Goal: Task Accomplishment & Management: Manage account settings

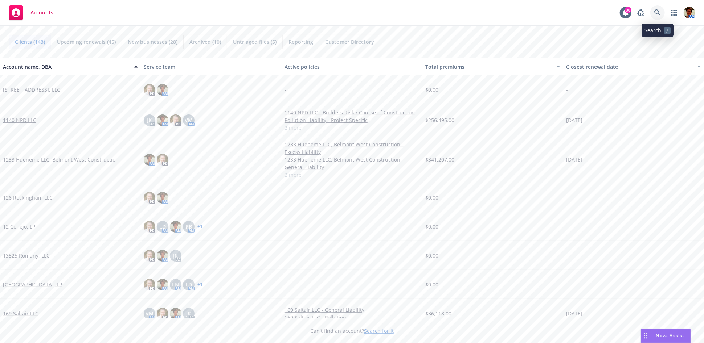
click at [655, 16] on link at bounding box center [657, 12] width 15 height 15
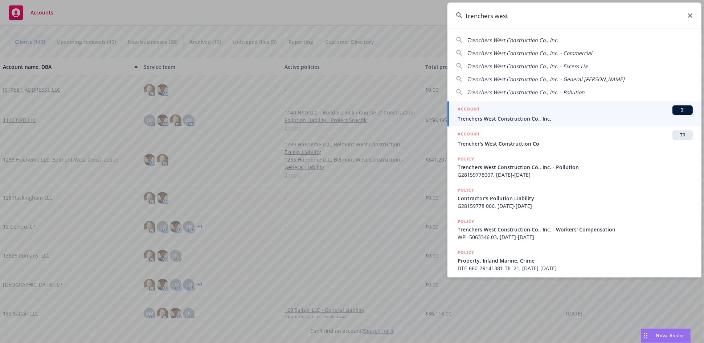
type input "trenchers west"
click at [466, 121] on li "ACCOUNT BI Trenchers West Construction Co., Inc." at bounding box center [574, 114] width 254 height 25
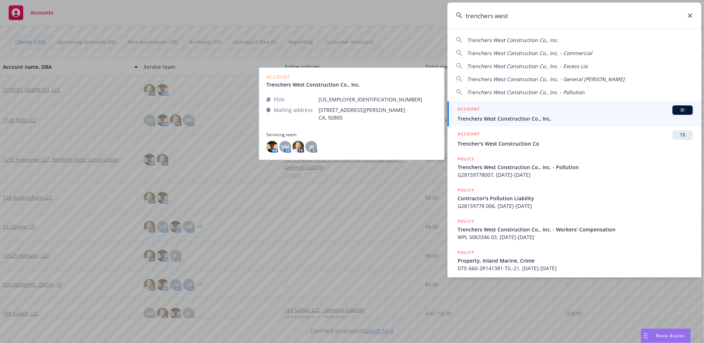
click at [515, 113] on div "ACCOUNT BI" at bounding box center [574, 110] width 235 height 9
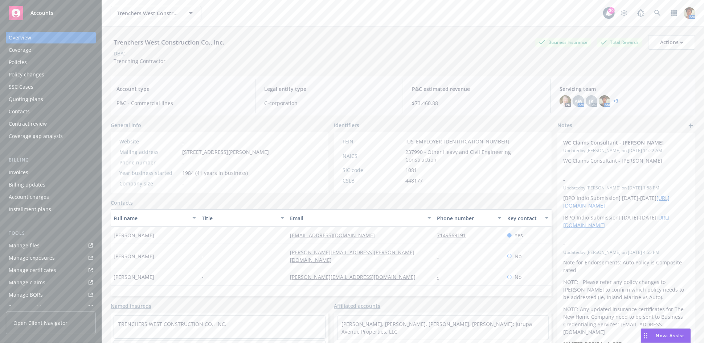
click at [18, 61] on div "Policies" at bounding box center [18, 63] width 18 height 12
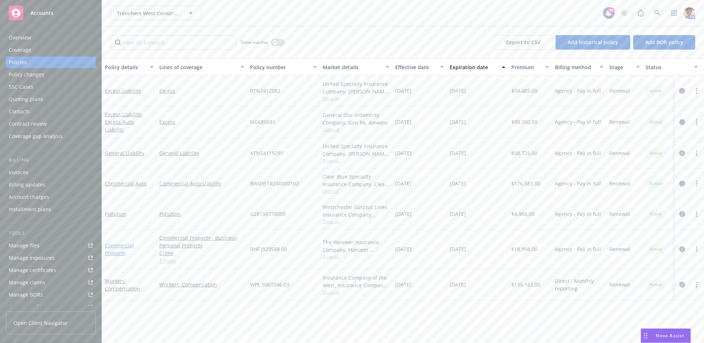
click at [123, 246] on link "Commercial Property" at bounding box center [119, 249] width 29 height 15
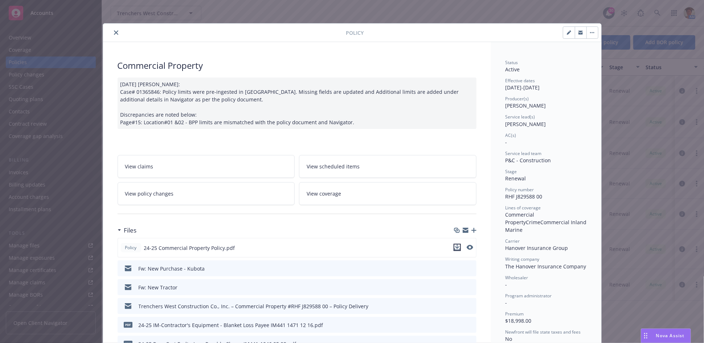
click at [454, 249] on icon "download file" at bounding box center [457, 248] width 6 height 6
click at [114, 32] on icon "close" at bounding box center [116, 32] width 4 height 4
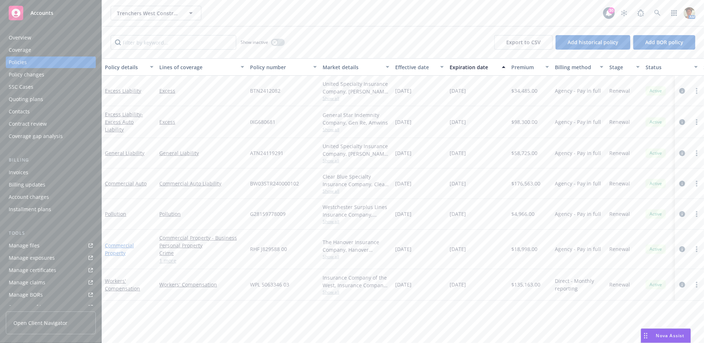
click at [117, 246] on link "Commercial Property" at bounding box center [119, 249] width 29 height 15
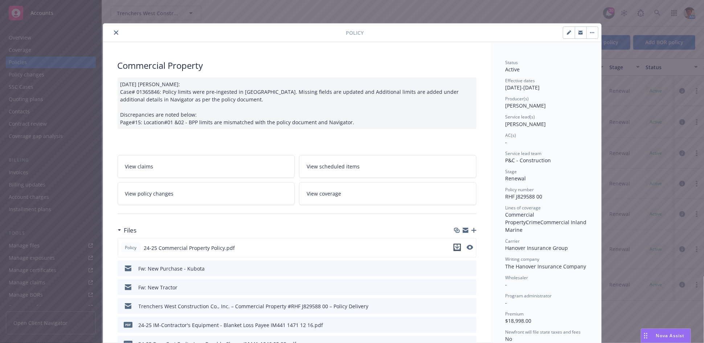
click at [455, 247] on icon "download file" at bounding box center [456, 247] width 5 height 4
click at [114, 32] on icon "close" at bounding box center [116, 32] width 4 height 4
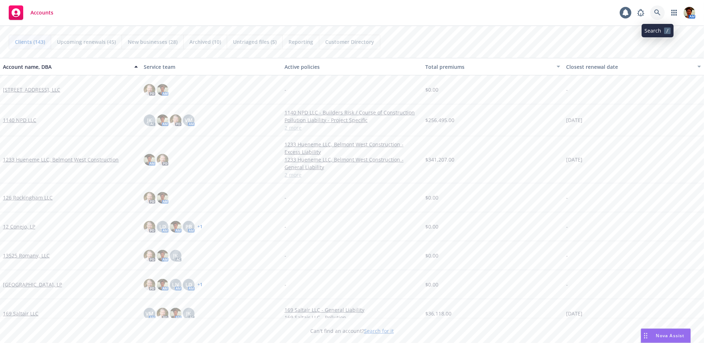
click at [655, 12] on icon at bounding box center [657, 12] width 7 height 7
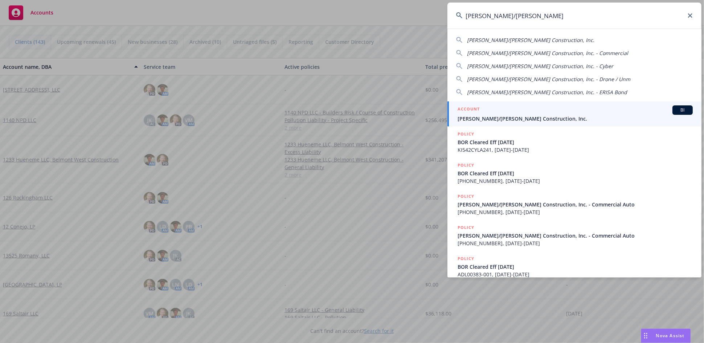
type input "elliott/drinkward"
click at [468, 114] on h5 "ACCOUNT" at bounding box center [468, 110] width 22 height 9
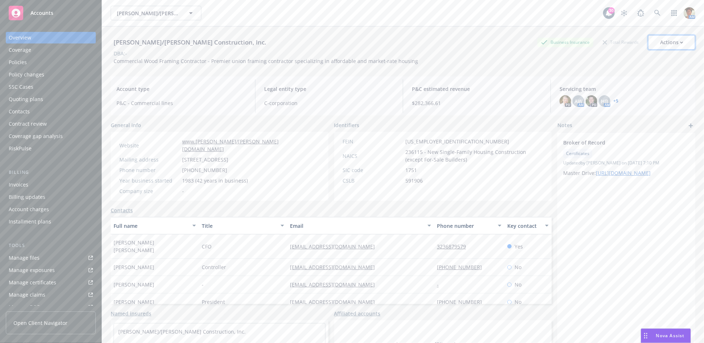
click at [675, 43] on div "Actions" at bounding box center [671, 43] width 23 height 14
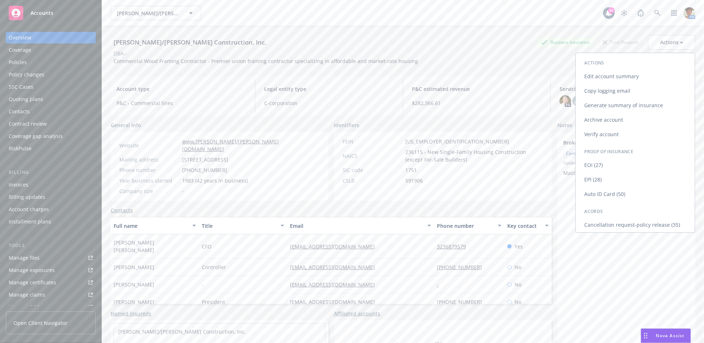
click at [614, 92] on link "Copy logging email" at bounding box center [635, 91] width 119 height 15
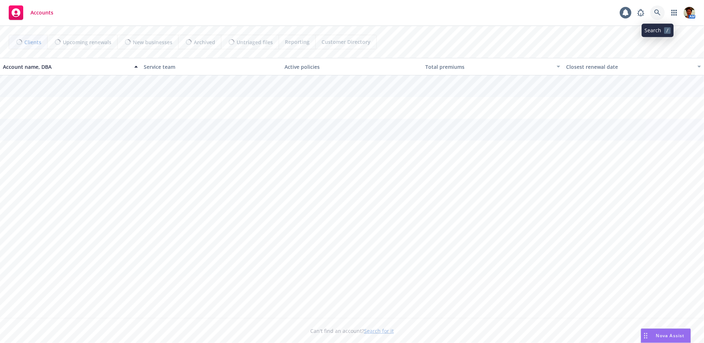
click at [659, 13] on icon at bounding box center [657, 12] width 7 height 7
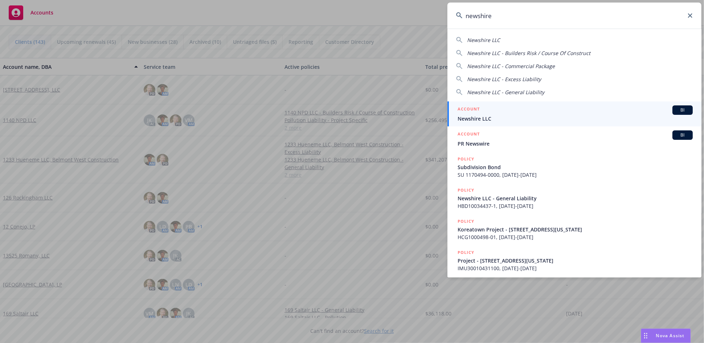
type input "newshire"
click at [522, 118] on span "Newshire LLC" at bounding box center [574, 119] width 235 height 8
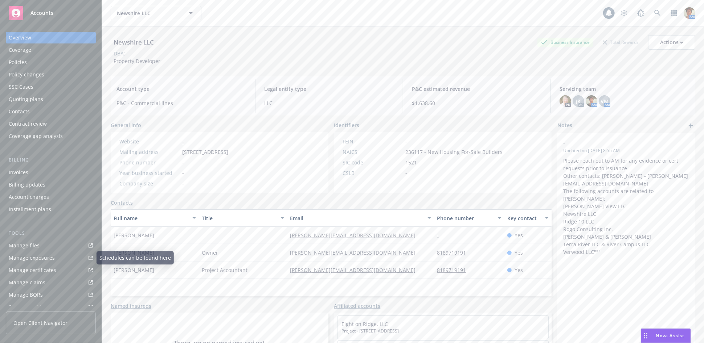
click at [33, 245] on div "Manage files" at bounding box center [24, 246] width 31 height 12
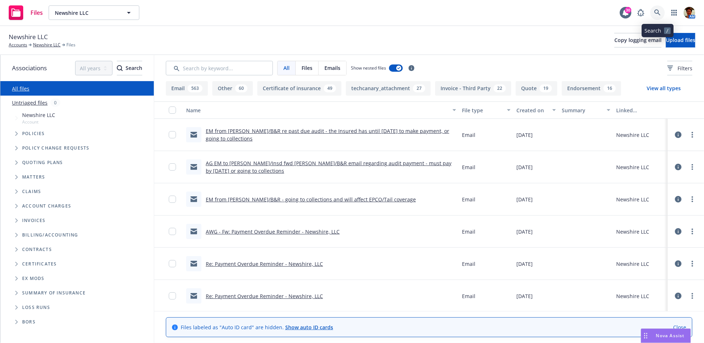
click at [659, 13] on icon at bounding box center [657, 12] width 7 height 7
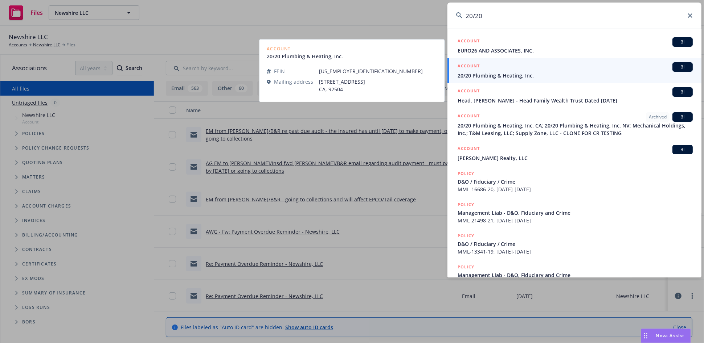
type input "20/20"
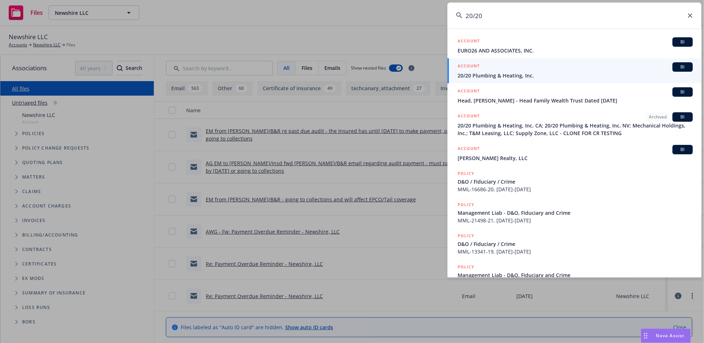
click at [519, 71] on div "ACCOUNT BI" at bounding box center [574, 66] width 235 height 9
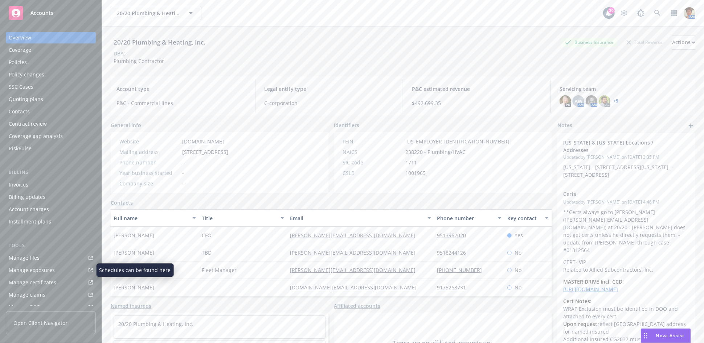
click at [36, 258] on div "Manage files" at bounding box center [24, 258] width 31 height 12
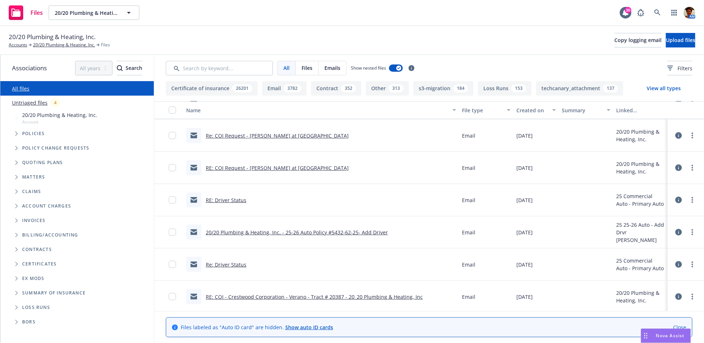
scroll to position [161, 0]
click at [235, 200] on link "RE: Driver Status" at bounding box center [226, 198] width 41 height 7
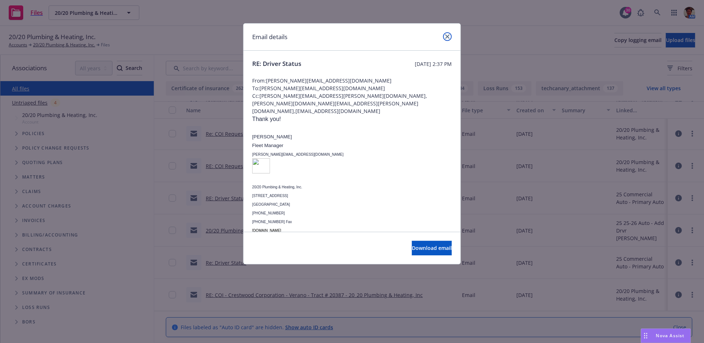
drag, startPoint x: 446, startPoint y: 38, endPoint x: 418, endPoint y: 64, distance: 38.2
click at [446, 38] on icon "close" at bounding box center [447, 36] width 4 height 4
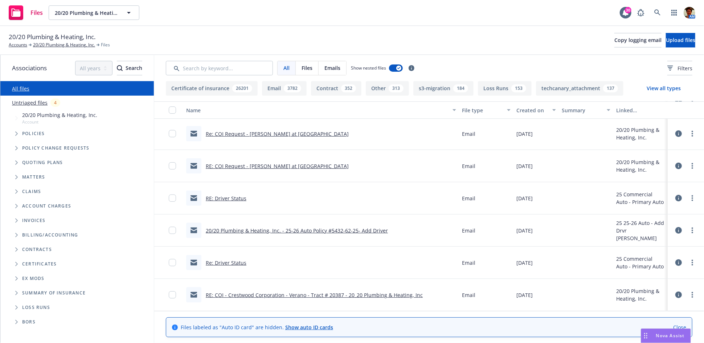
scroll to position [201, 0]
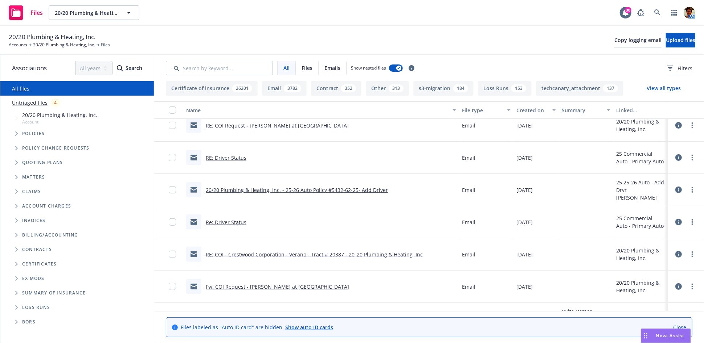
click at [237, 157] on link "RE: Driver Status" at bounding box center [226, 158] width 41 height 7
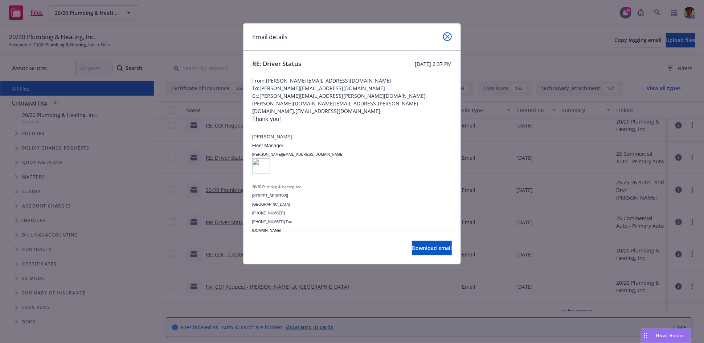
click at [449, 39] on link "close" at bounding box center [447, 36] width 9 height 9
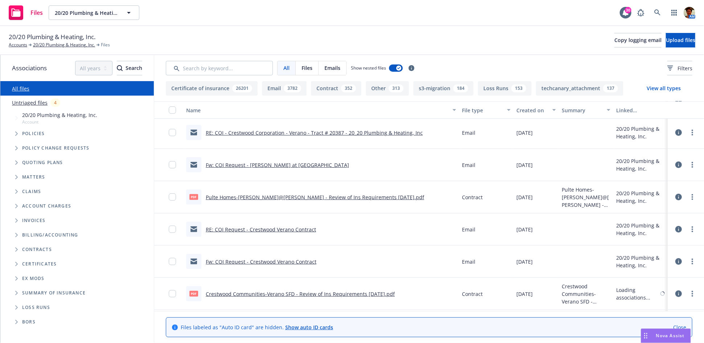
scroll to position [322, 0]
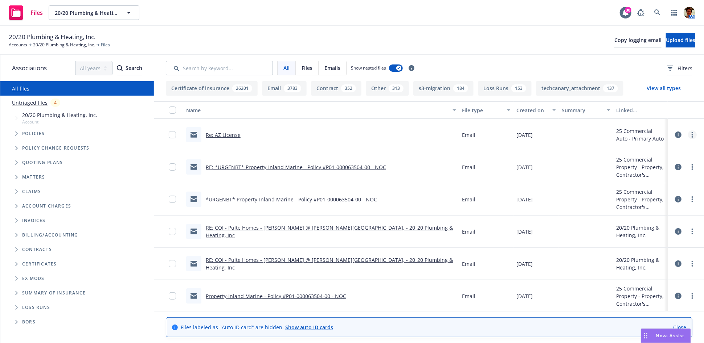
click at [691, 137] on icon "more" at bounding box center [691, 135] width 1 height 6
click at [636, 177] on link "Edit" at bounding box center [654, 179] width 72 height 15
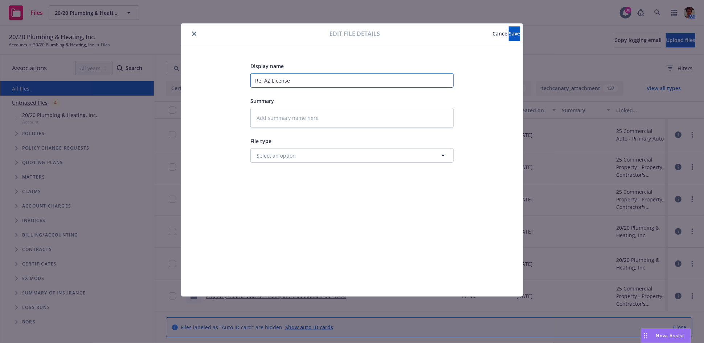
click at [255, 81] on input "Re: AZ License" at bounding box center [351, 80] width 203 height 15
type textarea "x"
type input "ERe: AZ License"
type textarea "x"
type input "EmRe: AZ License"
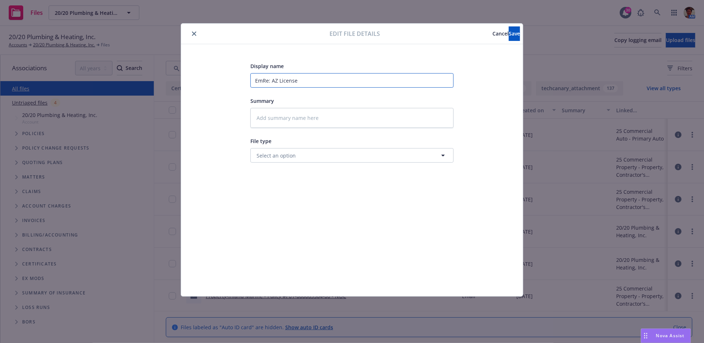
type textarea "x"
type input "Em Re: AZ License"
type textarea "x"
type input "Em tRe: AZ License"
type textarea "x"
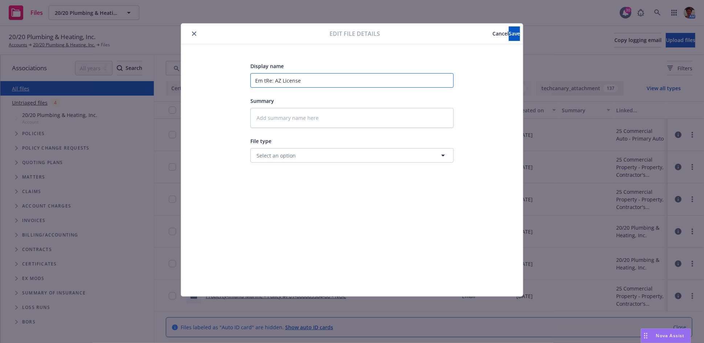
type input "Em toRe: AZ License"
type textarea "x"
type input "Em to Re: AZ License"
type textarea "x"
type input "Em toRe: AZ License"
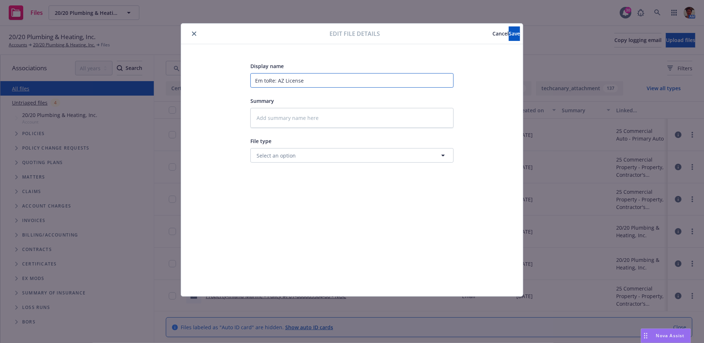
type textarea "x"
type input "Em tRe: AZ License"
type textarea "x"
type input "Em Re: AZ License"
type textarea "x"
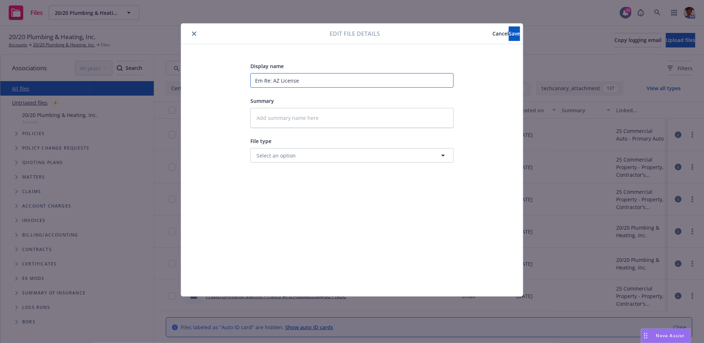
type input "EmRe: AZ License"
type textarea "x"
type input "ERe: AZ License"
type textarea "x"
type input "EMRe: AZ License"
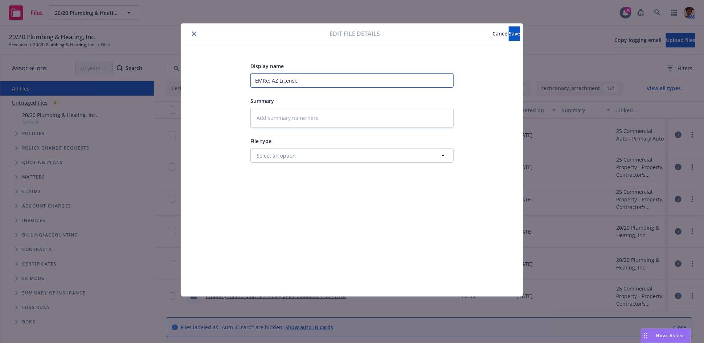
type textarea "x"
type input "EM Re: AZ License"
type textarea "x"
type input "EM tRe: AZ License"
type textarea "x"
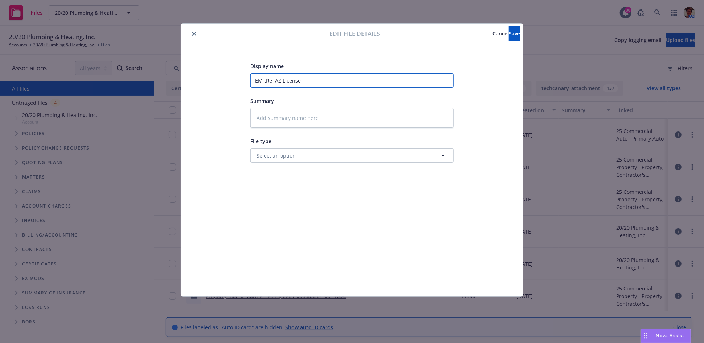
type input "EM toRe: AZ License"
type textarea "x"
type input "EM to Re: AZ License"
type textarea "x"
type input "EM to JRe: AZ License"
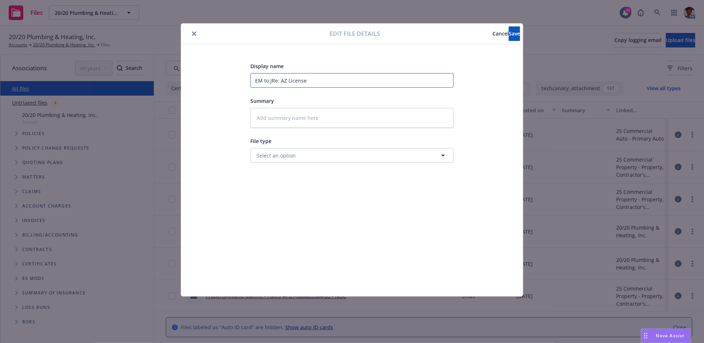
type textarea "x"
type input "EM to JeRe: AZ License"
type textarea "x"
type input "EM to JerRe: AZ License"
type textarea "x"
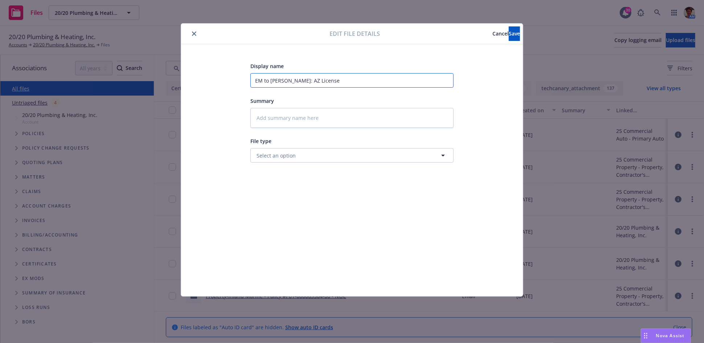
type input "EM to JerrRe: AZ License"
type textarea "x"
type input "EM to JerroRe: AZ License"
type textarea "x"
type input "EM to JerrodRe: AZ License"
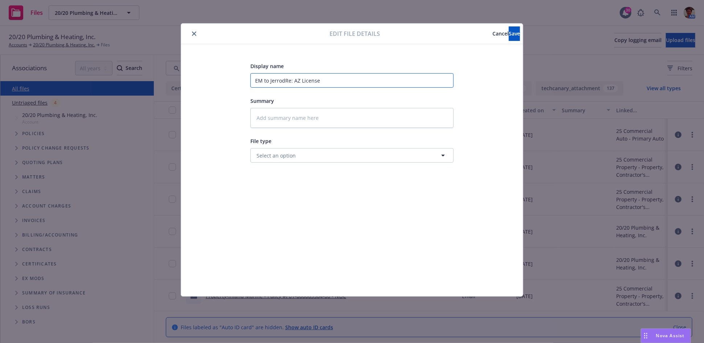
type textarea "x"
type input "EM to Jerrod Re: AZ License"
type textarea "x"
type input "EM to Jerrod HRe: AZ License"
type textarea "x"
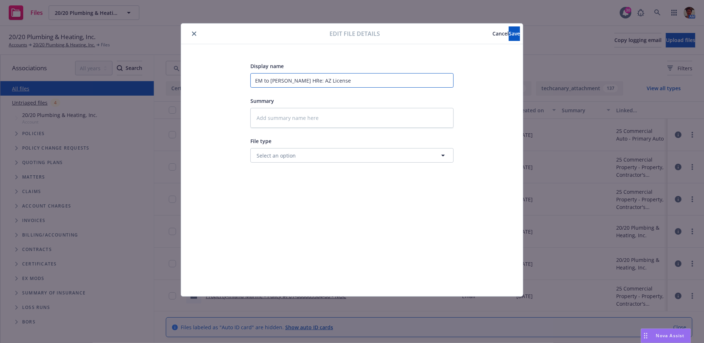
type input "EM to Jerrod HaRe: AZ License"
type textarea "x"
type input "EM to Jerrod HarRe: AZ License"
type textarea "x"
type input "EM to Jerrod HarmRe: AZ License"
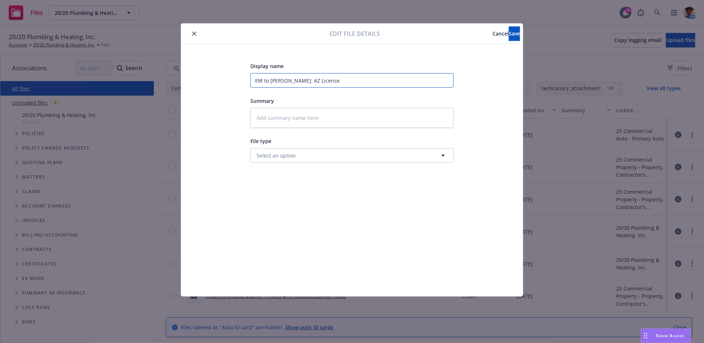
type textarea "x"
type input "EM to Jerrod HarmaRe: AZ License"
type textarea "x"
type input "EM to Jerrod HarmanRe: AZ License"
type textarea "x"
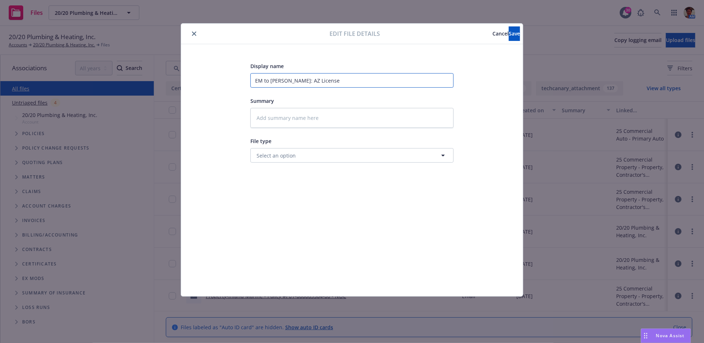
type input "EM to Jerrod HarmaRe: AZ License"
type textarea "x"
type input "EM to Jerrod HarmRe: AZ License"
type textarea "x"
type input "EM to Jerrod HarRe: AZ License"
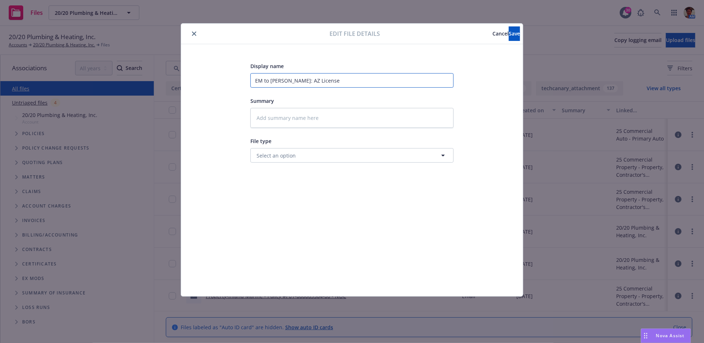
type textarea "x"
type input "EM to Jerrod HaRe: AZ License"
type textarea "x"
type input "EM to Jerrod HRe: AZ License"
type textarea "x"
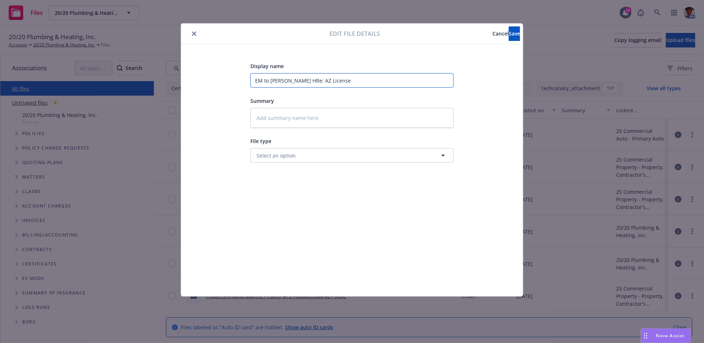
type input "EM to Jerrod Re: AZ License"
type textarea "x"
type input "EM to JerrodRe: AZ License"
type textarea "x"
type input "EM to Jerrod/Re: AZ License"
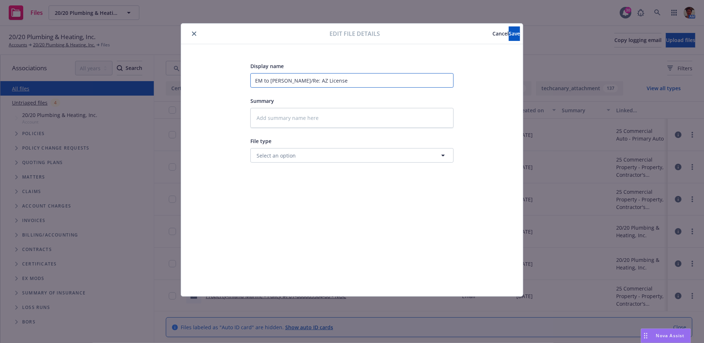
type textarea "x"
type input "EM to Jerrod/2Re: AZ License"
type textarea "x"
type input "EM to Jerrod/20Re: AZ License"
type textarea "x"
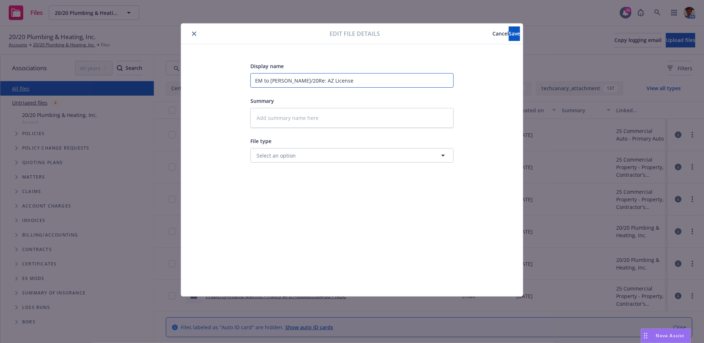
type input "EM to Jerrod/202Re: AZ License"
type textarea "x"
type input "EM to Jerrod/2020Re: AZ License"
type textarea "x"
type input "EM to Jerrod/2020 Re: AZ License"
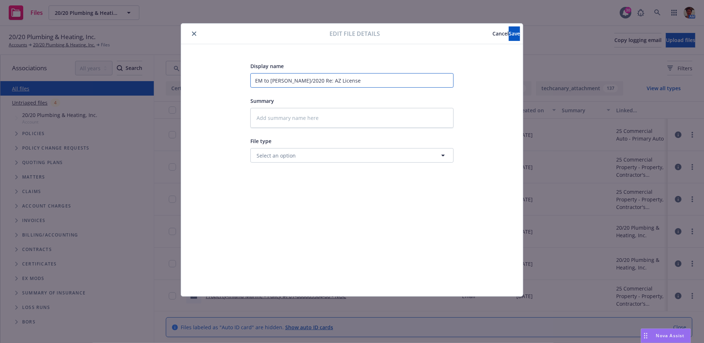
type textarea "x"
type input "EM to Jerrod/2020 rRe: AZ License"
type textarea "x"
type input "EM to Jerrod/2020 reRe: AZ License"
type textarea "x"
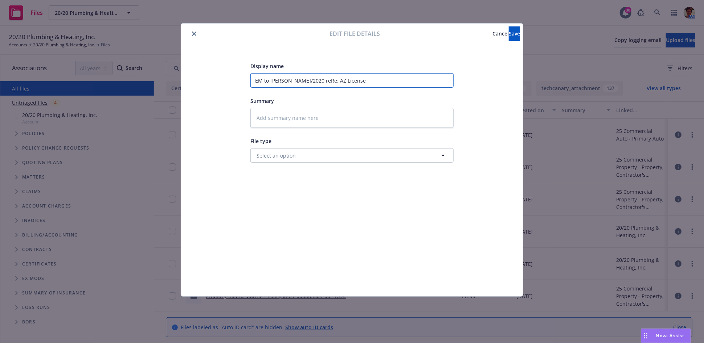
type input "EM to Jerrod/2020 re Re: AZ License"
type textarea "x"
type input "EM to Jerrod/2020 re ZRe: AZ License"
type textarea "x"
type input "EM to Jerrod/2020 re Re: AZ License"
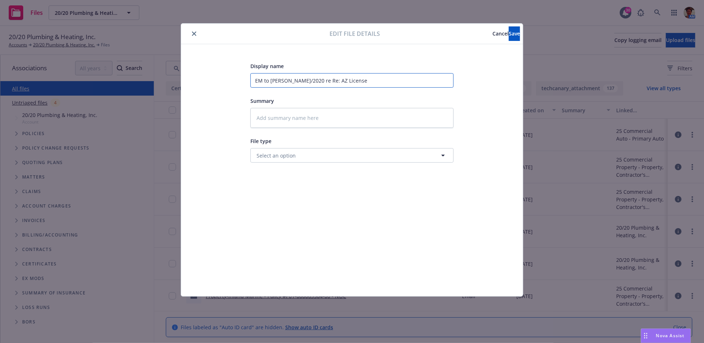
type textarea "x"
type input "EM to Jerrod/2020 re ARe: AZ License"
type textarea "x"
type input "EM to Jerrod/2020 re AZRe: AZ License"
type textarea "x"
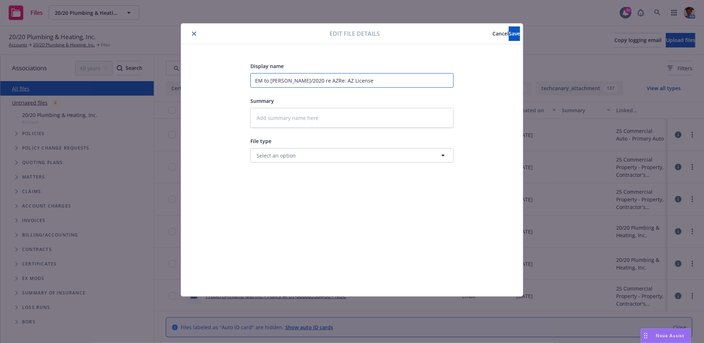
type input "EM to Jerrod/2020 re AZ Re: AZ License"
type textarea "x"
type input "EM to Jerrod/2020 re AZ lRe: AZ License"
type textarea "x"
type input "EM to Jerrod/2020 re AZ liRe: AZ License"
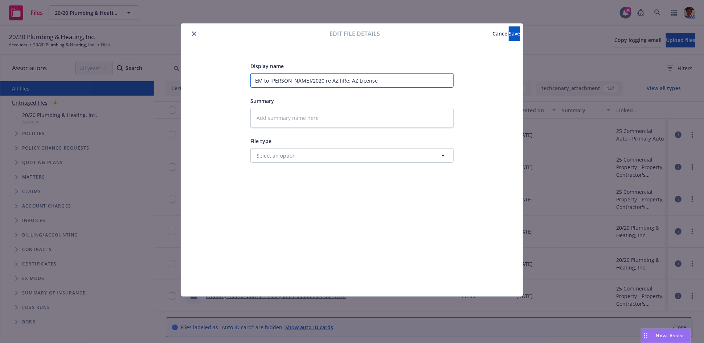
type textarea "x"
type input "EM to Jerrod/2020 re AZ licRe: AZ License"
type textarea "x"
type input "EM to Jerrod/2020 re AZ liceRe: AZ License"
type textarea "x"
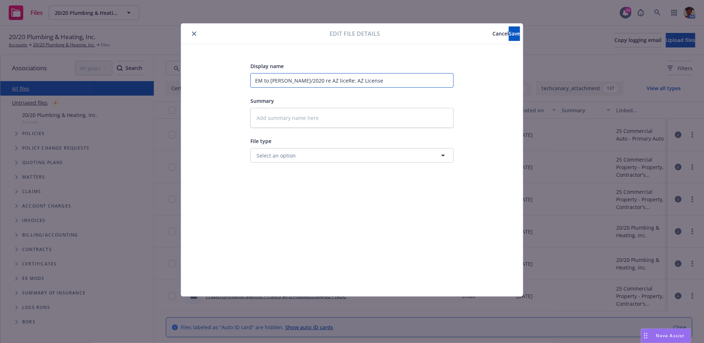
type input "EM to Jerrod/2020 re AZ licenRe: AZ License"
type textarea "x"
type input "EM to Jerrod/2020 re AZ licensRe: AZ License"
type textarea "x"
type input "EM to Jerrod/2020 re AZ licenseRe: AZ License"
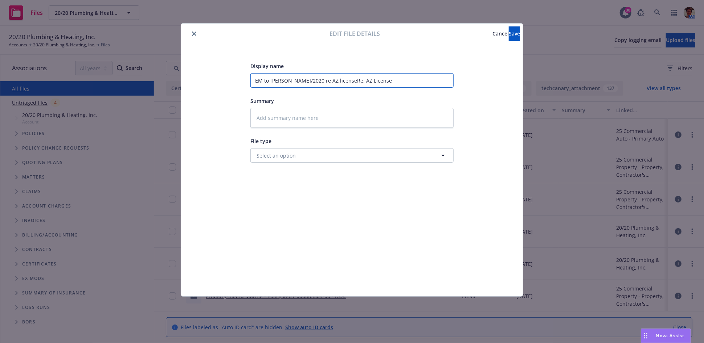
type textarea "x"
type input "EM to Jerrod/2020 re AZ license Re: AZ License"
type textarea "x"
type input "EM to Jerrod/2020 re AZ license iRe: AZ License"
type textarea "x"
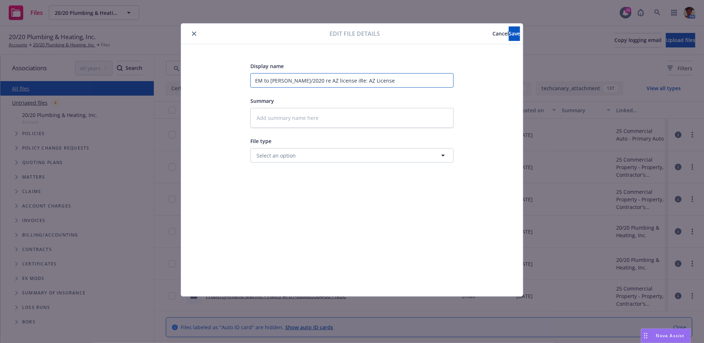
type input "EM to Jerrod/2020 re AZ license inRe: AZ License"
type textarea "x"
type input "EM to Jerrod/2020 re AZ license inqRe: AZ License"
type textarea "x"
type input "EM to Jerrod/2020 re AZ license inquRe: AZ License"
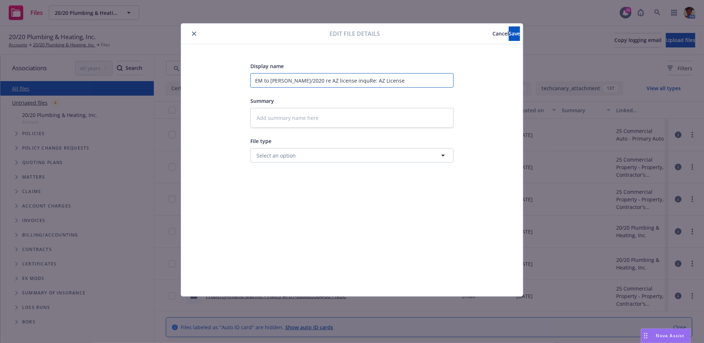
type textarea "x"
type input "EM to Jerrod/2020 re AZ license inquiRe: AZ License"
type textarea "x"
type input "EM to Jerrod/2020 re AZ license inquirRe: AZ License"
type textarea "x"
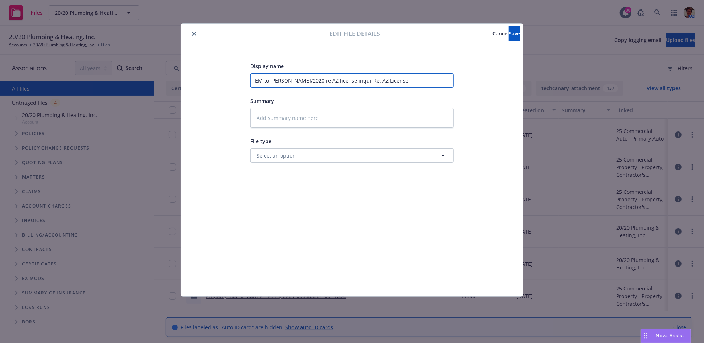
type input "EM to Jerrod/2020 re AZ license inquiryRe: AZ License"
type textarea "x"
type input "EM to Jerrod/2020 re AZ license inquirye: AZ License"
type textarea "x"
type input "EM to Jerrod/2020 re AZ license inquiry: AZ License"
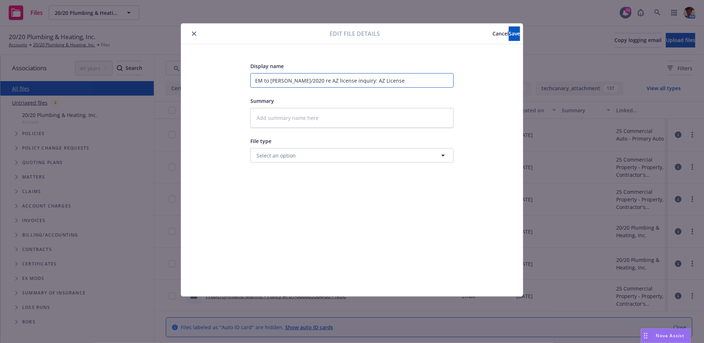
type textarea "x"
type input "EM to Jerrod/2020 re AZ license inquiry AZ License"
type textarea "x"
type input "EM to Jerrod/2020 re AZ license inquiryAZ License"
type textarea "x"
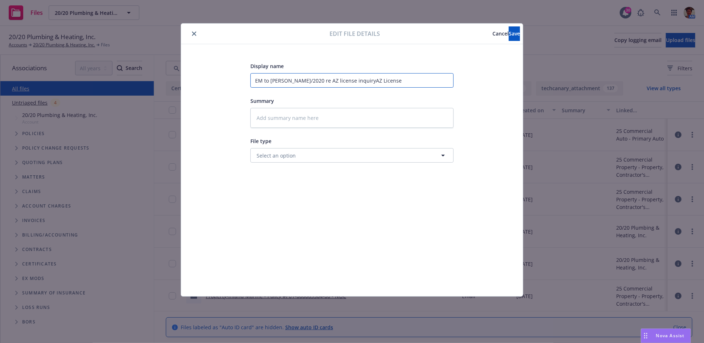
type input "EM to Jerrod/2020 re AZ license inquiryZ License"
type textarea "x"
type input "EM to Jerrod/2020 re AZ license inquiry License"
type textarea "x"
type input "EM to Jerrod/2020 re AZ license inquiryLicense"
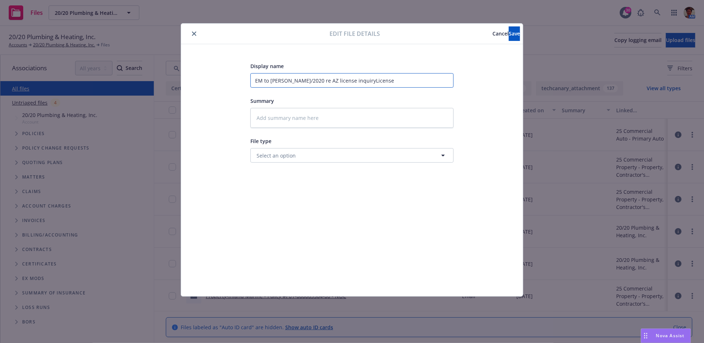
type textarea "x"
type input "EM to Jerrod/2020 re AZ license inquiryicense"
type textarea "x"
type input "EM to Jerrod/2020 re AZ license inquirycense"
type textarea "x"
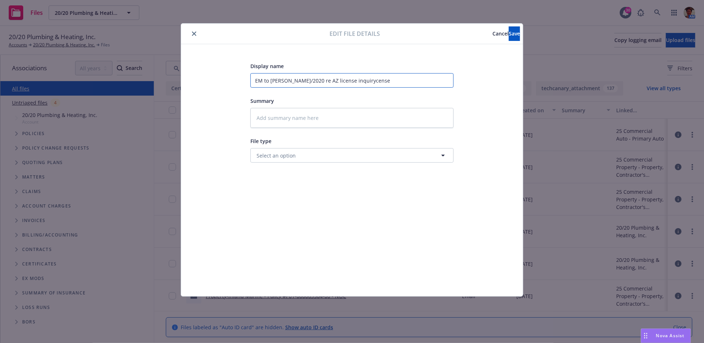
type input "EM to Jerrod/2020 re AZ license inquiryense"
type textarea "x"
type input "EM to Jerrod/2020 re AZ license inquirynse"
type textarea "x"
type input "EM to Jerrod/2020 re AZ license inquiryse"
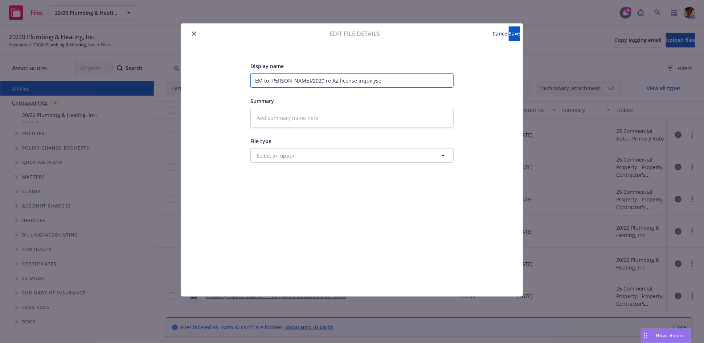
type textarea "x"
type input "EM to Jerrod/2020 re AZ license inquirye"
type textarea "x"
drag, startPoint x: 288, startPoint y: 91, endPoint x: 225, endPoint y: 103, distance: 64.2
click at [226, 103] on div "Display name EM to Jerrod/2020 re AZ license inquiry Summary File type Select a…" at bounding box center [352, 171] width 313 height 218
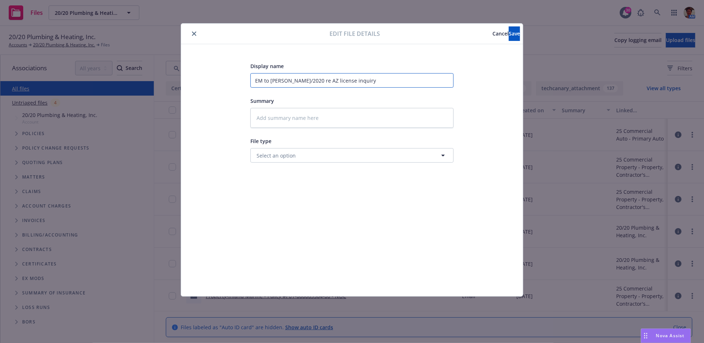
type input "EM to Jerrod/2020 re AZ license inquiry"
click at [280, 122] on textarea at bounding box center [351, 118] width 203 height 20
paste textarea "EM to Jerrod/2020 re AZ license inquiry"
type textarea "x"
type textarea "EM to Jerrod/2020 re AZ license inquiry"
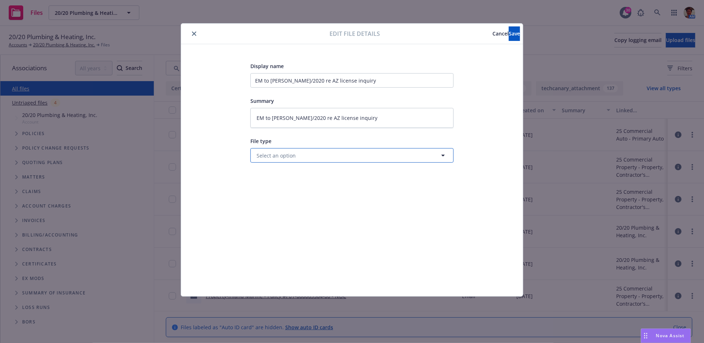
click at [303, 155] on button "Select an option" at bounding box center [351, 155] width 203 height 15
type input "email"
click at [309, 174] on div "Email" at bounding box center [352, 176] width 194 height 11
click at [509, 29] on button "Save" at bounding box center [514, 33] width 11 height 15
type textarea "x"
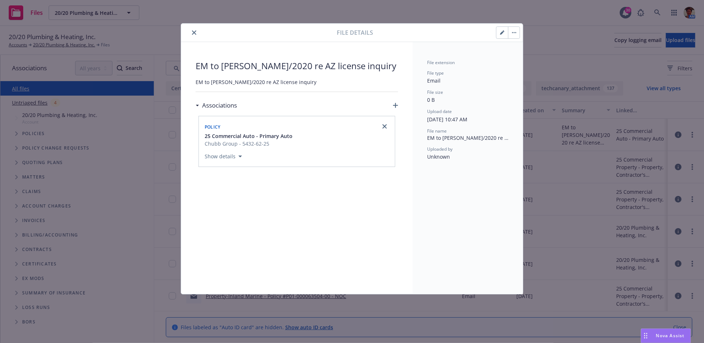
click at [195, 34] on icon "close" at bounding box center [194, 32] width 4 height 4
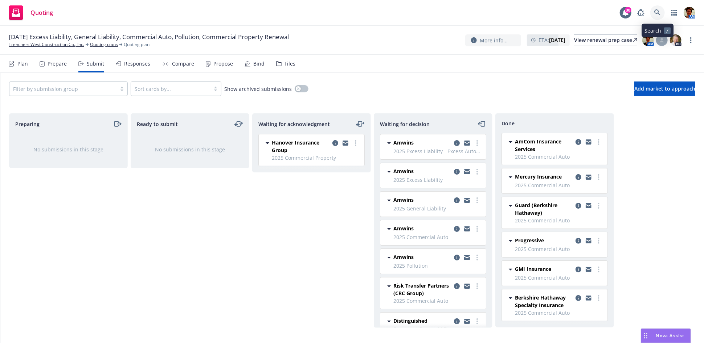
click at [655, 16] on link at bounding box center [657, 12] width 15 height 15
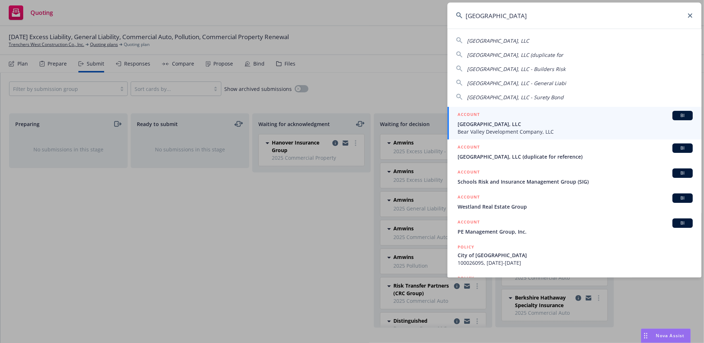
type input "[GEOGRAPHIC_DATA]"
click at [497, 120] on span "[GEOGRAPHIC_DATA], LLC" at bounding box center [574, 124] width 235 height 8
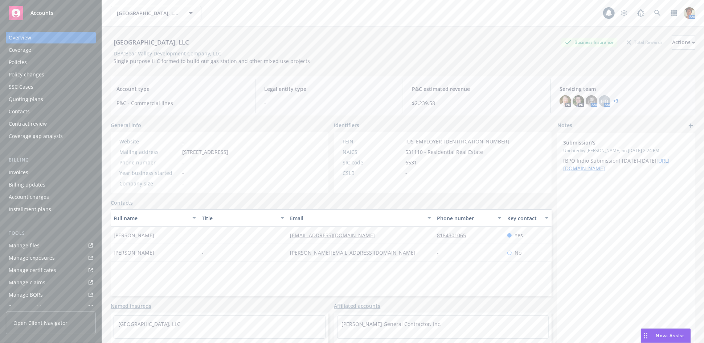
scroll to position [128, 0]
click at [33, 254] on div "Service team" at bounding box center [24, 252] width 31 height 12
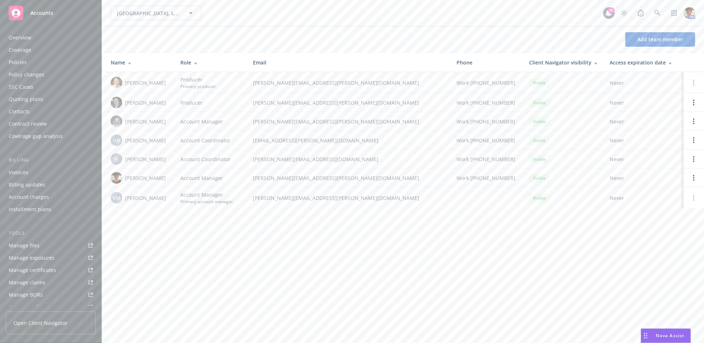
click at [41, 62] on div "Policies" at bounding box center [51, 63] width 84 height 12
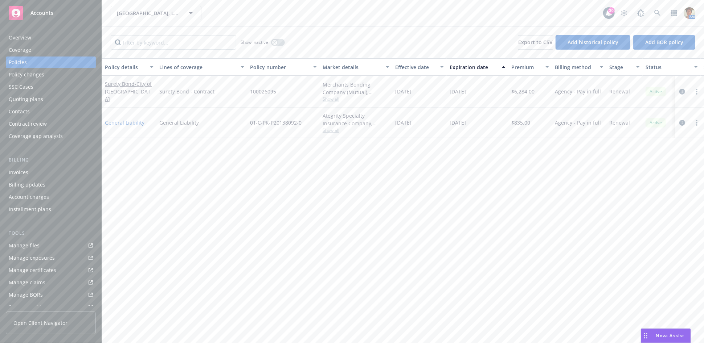
click at [125, 123] on link "General Liability" at bounding box center [125, 122] width 40 height 7
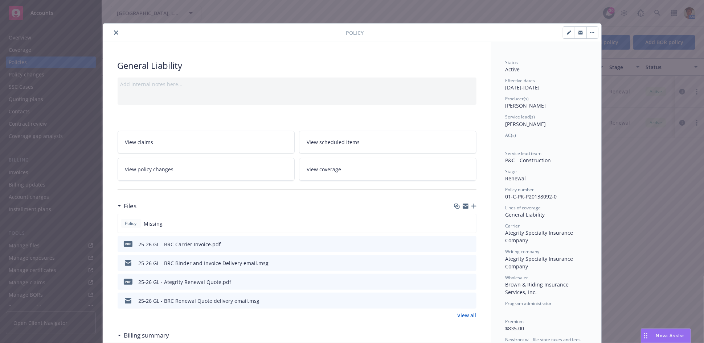
click at [567, 33] on icon "button" at bounding box center [569, 32] width 4 height 4
select select "RENEWAL"
select select "12"
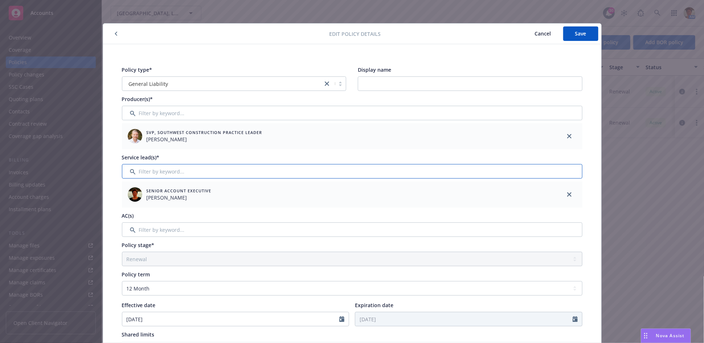
click at [157, 174] on input "Filter by keyword..." at bounding box center [352, 171] width 460 height 15
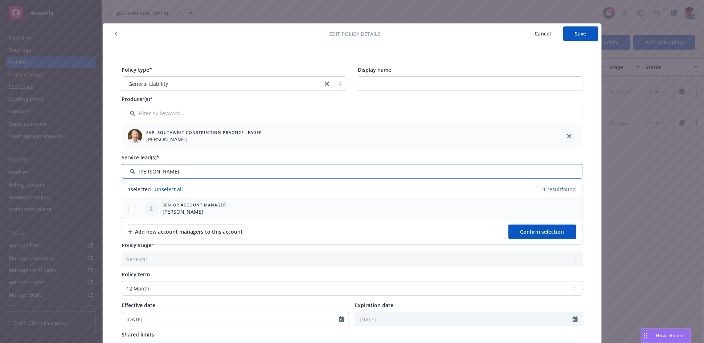
type input "Veronica"
click at [201, 206] on span "Senior Account Manager" at bounding box center [194, 205] width 63 height 6
click at [125, 212] on div at bounding box center [131, 209] width 19 height 8
click at [129, 208] on input "checkbox" at bounding box center [131, 208] width 7 height 7
checkbox input "true"
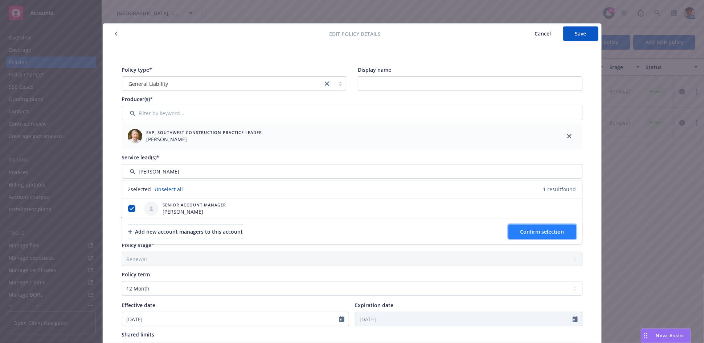
click at [550, 234] on span "Confirm selection" at bounding box center [542, 232] width 44 height 7
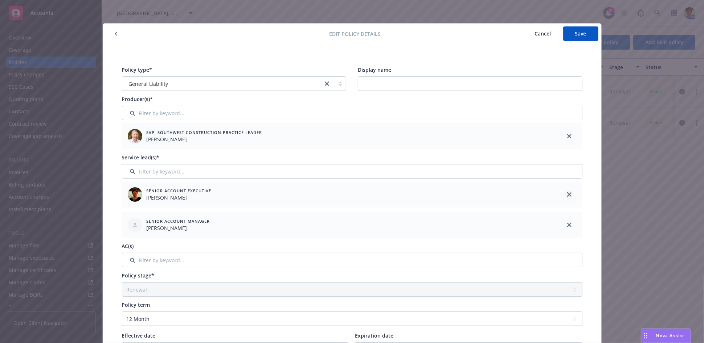
click at [567, 196] on icon "close" at bounding box center [569, 195] width 4 height 4
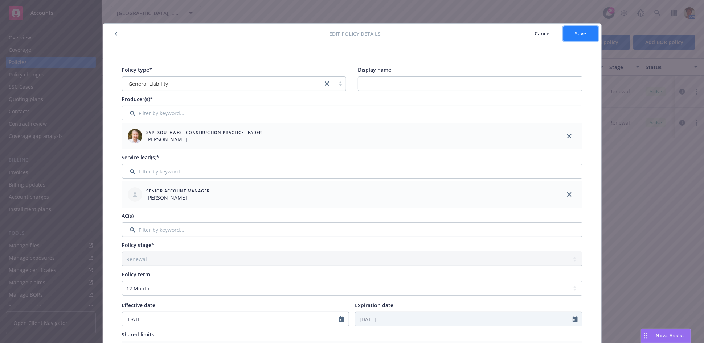
click at [584, 33] on button "Save" at bounding box center [580, 33] width 35 height 15
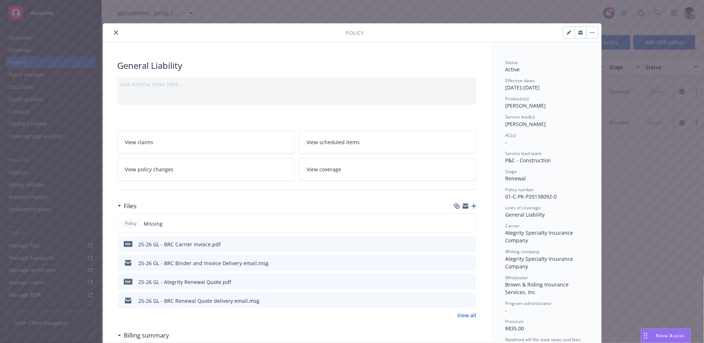
click at [112, 34] on button "close" at bounding box center [116, 32] width 9 height 9
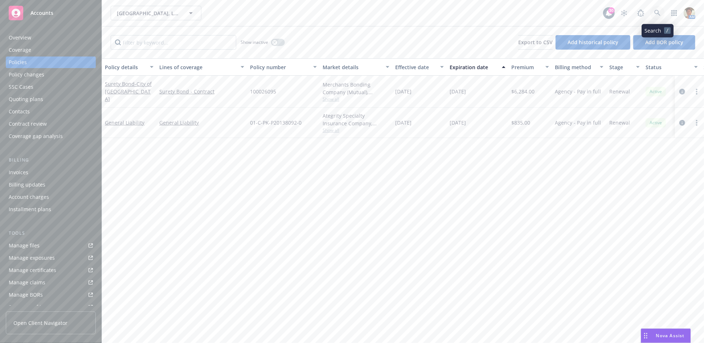
click at [661, 15] on link at bounding box center [657, 13] width 15 height 15
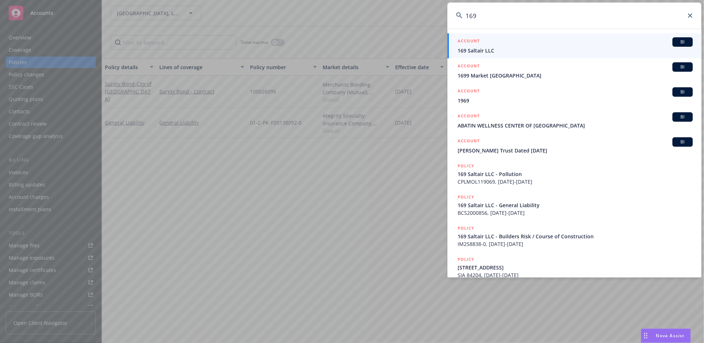
type input "169"
click at [490, 41] on div "ACCOUNT BI" at bounding box center [574, 41] width 235 height 9
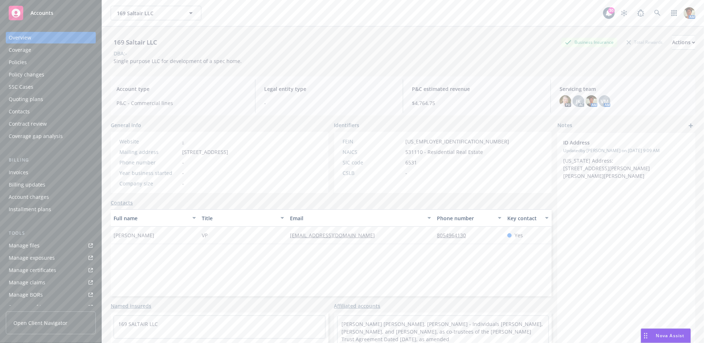
click at [15, 65] on div "Policies" at bounding box center [18, 63] width 18 height 12
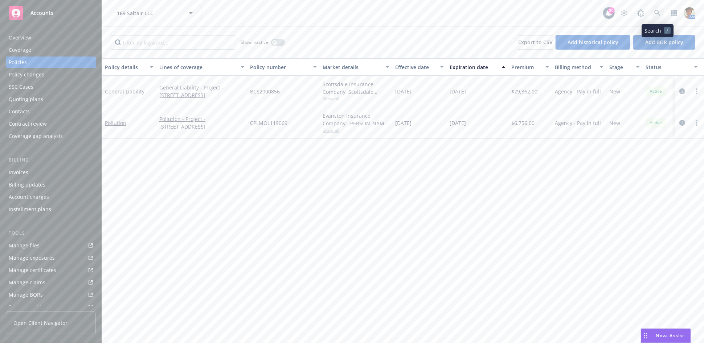
click at [654, 14] on link at bounding box center [657, 13] width 15 height 15
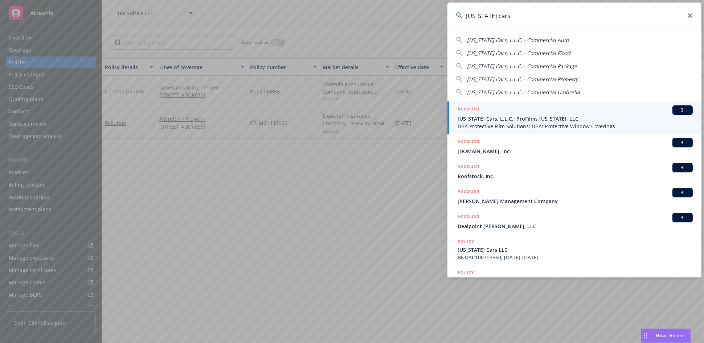
type input "arizona cars"
click at [482, 120] on span "Arizona Cars, L.L.C.; ProFilms Florida, LLC" at bounding box center [574, 119] width 235 height 8
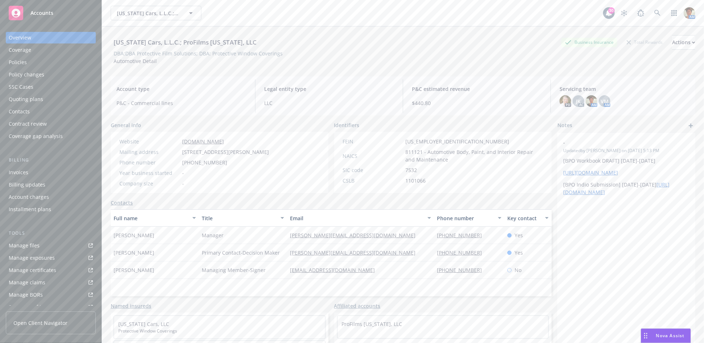
click at [20, 61] on div "Policies" at bounding box center [18, 63] width 18 height 12
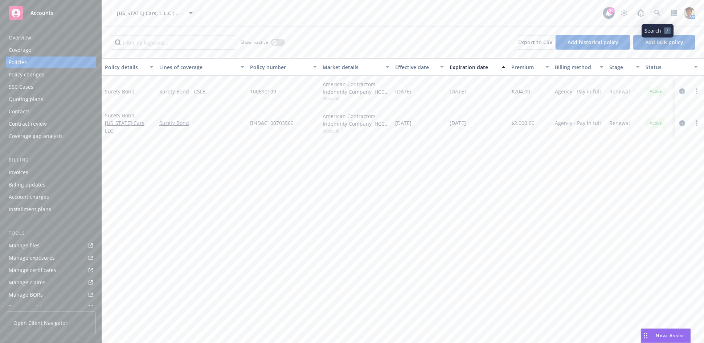
click at [662, 15] on link at bounding box center [657, 13] width 15 height 15
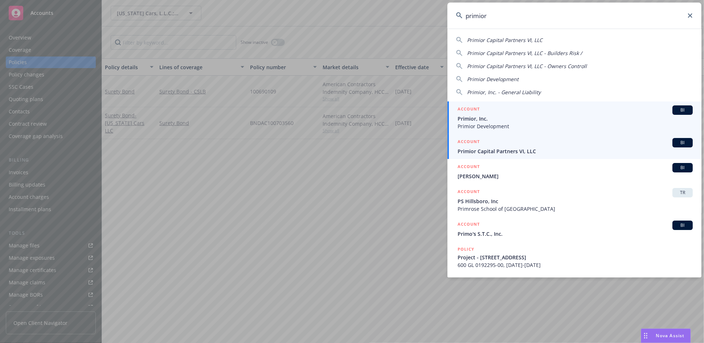
type input "primior"
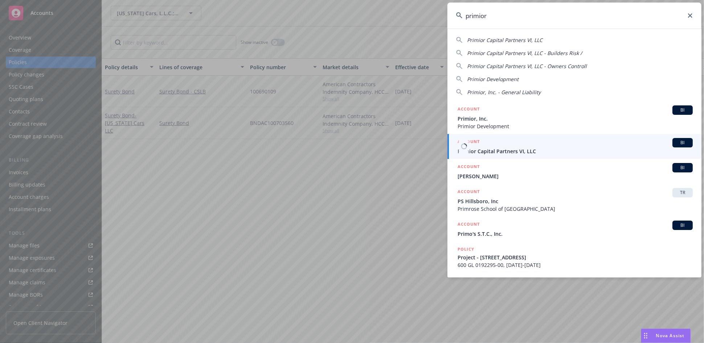
click at [486, 153] on span "Primior Capital Partners VI, LLC" at bounding box center [574, 152] width 235 height 8
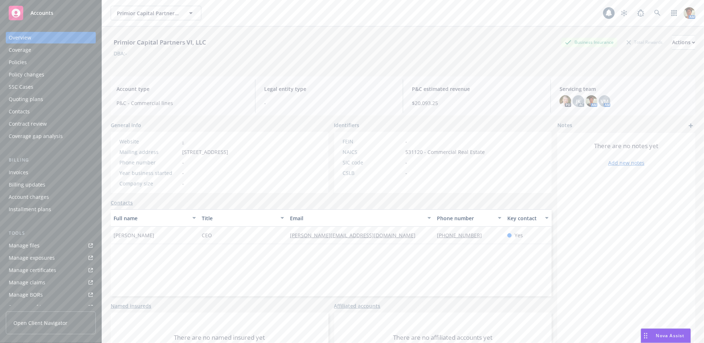
click at [27, 65] on div "Policies" at bounding box center [51, 63] width 84 height 12
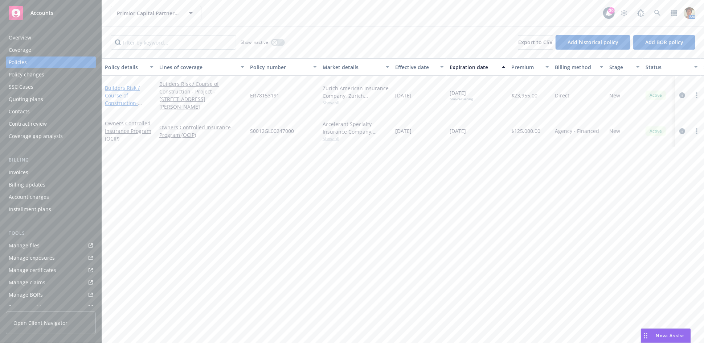
click at [115, 85] on link "Builders Risk / Course of Construction - Project - 1737 Holly Drive, Glendale, …" at bounding box center [128, 107] width 46 height 45
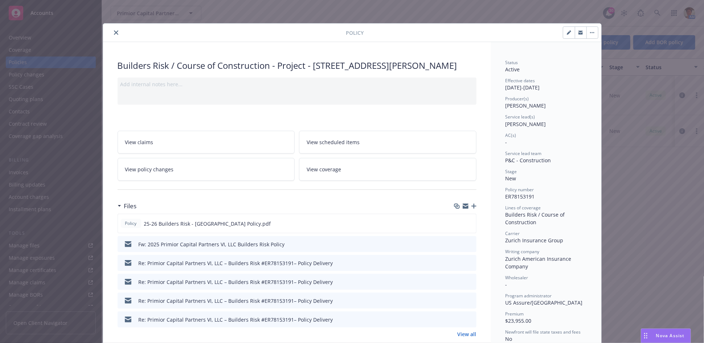
drag, startPoint x: 565, startPoint y: 31, endPoint x: 534, endPoint y: 57, distance: 40.9
click at [567, 32] on icon "button" at bounding box center [569, 32] width 4 height 4
select select "NEW"
select select "12"
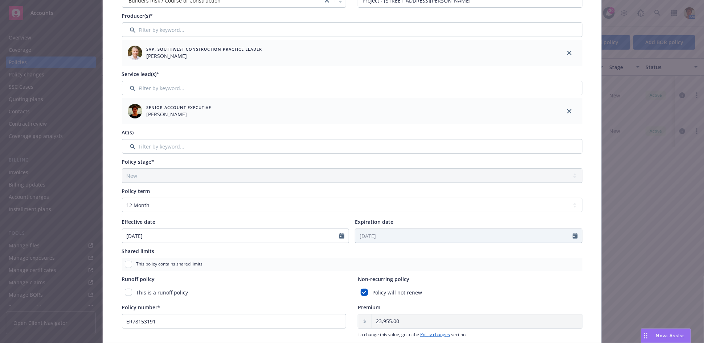
scroll to position [121, 0]
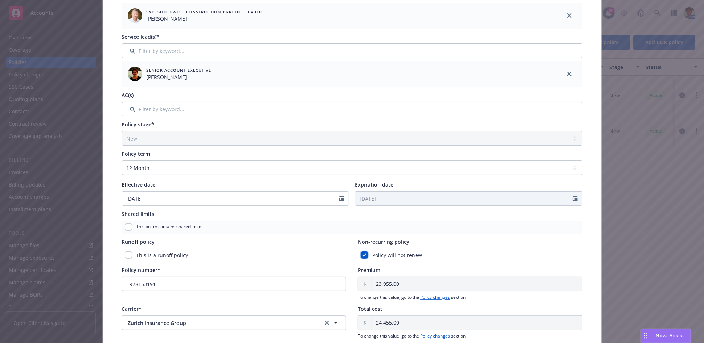
click at [361, 256] on input "checkbox" at bounding box center [364, 255] width 7 height 7
checkbox input "false"
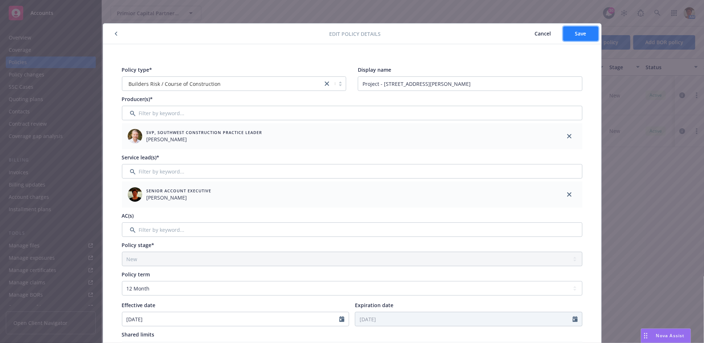
click at [568, 34] on button "Save" at bounding box center [580, 33] width 35 height 15
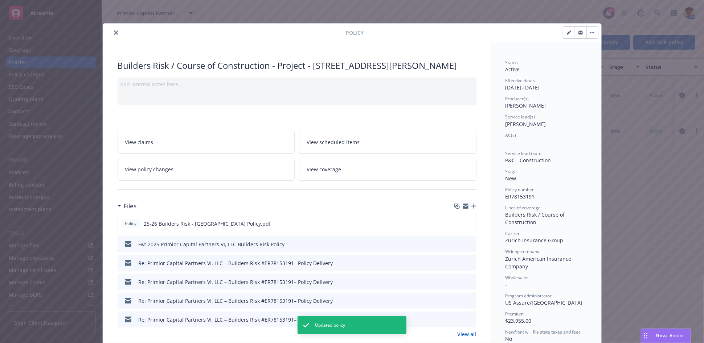
drag, startPoint x: 113, startPoint y: 33, endPoint x: 133, endPoint y: 38, distance: 21.0
click at [114, 33] on icon "close" at bounding box center [116, 32] width 4 height 4
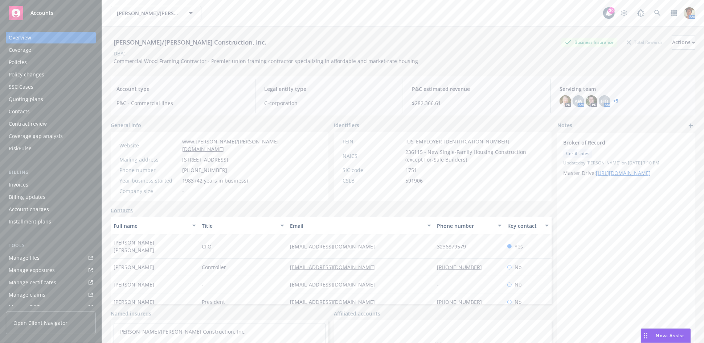
click at [22, 67] on div "Policies" at bounding box center [18, 63] width 18 height 12
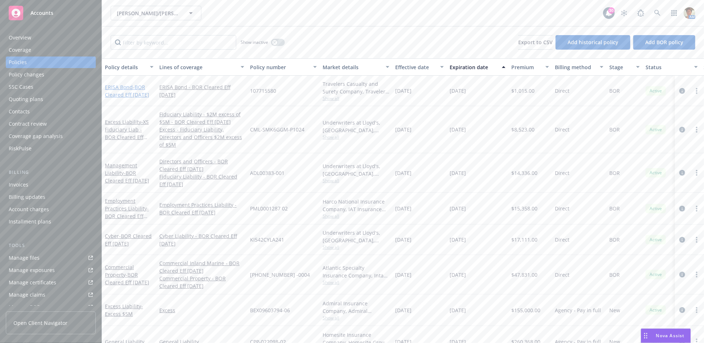
click at [115, 91] on span "- BOR Cleared Eff [DATE]" at bounding box center [127, 91] width 44 height 15
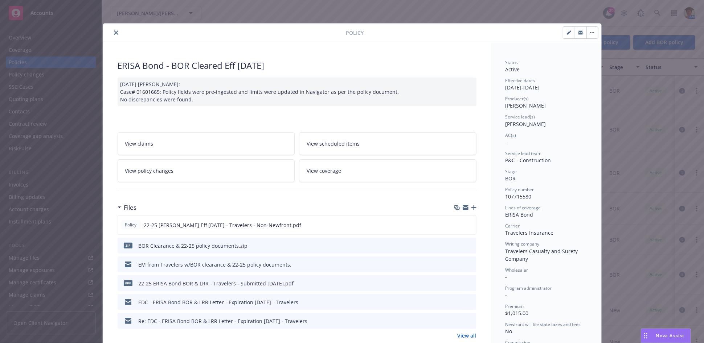
drag, startPoint x: 564, startPoint y: 31, endPoint x: 500, endPoint y: 52, distance: 67.8
click at [567, 31] on icon "button" at bounding box center [569, 32] width 4 height 4
select select "BOR"
select select "other"
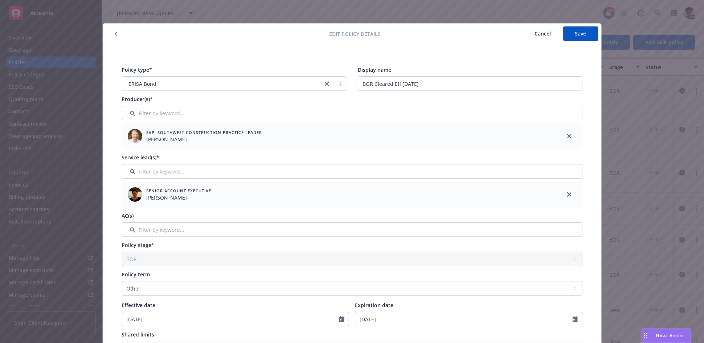
drag, startPoint x: 543, startPoint y: 34, endPoint x: 543, endPoint y: 40, distance: 5.8
click at [542, 35] on span "Cancel" at bounding box center [543, 33] width 16 height 7
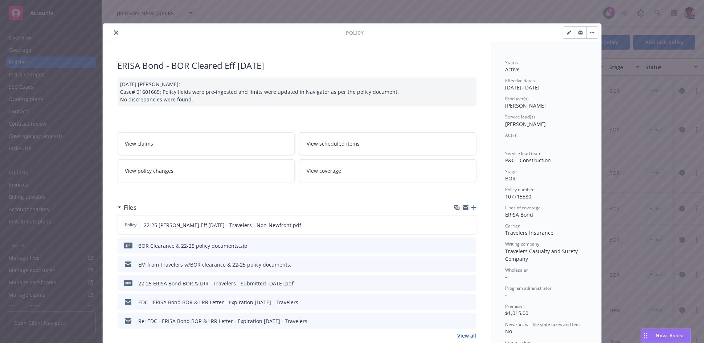
click at [567, 30] on icon "button" at bounding box center [569, 32] width 4 height 4
select select "BOR"
select select "other"
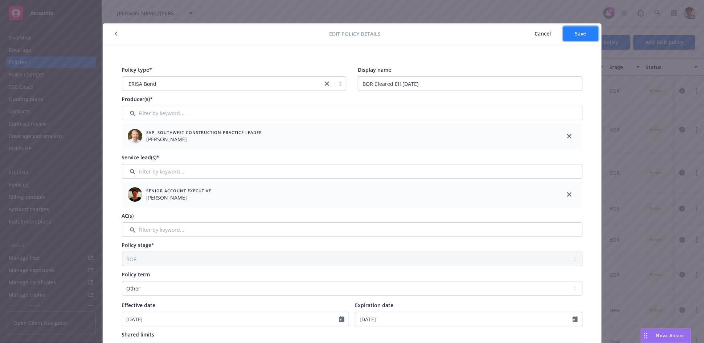
click at [575, 35] on span "Save" at bounding box center [580, 33] width 11 height 7
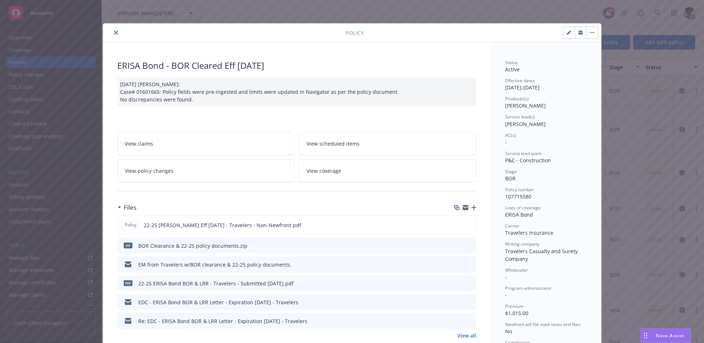
click at [114, 33] on icon "close" at bounding box center [116, 32] width 4 height 4
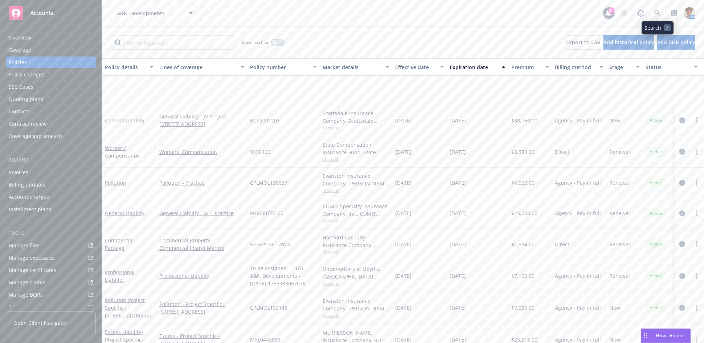
scroll to position [81, 0]
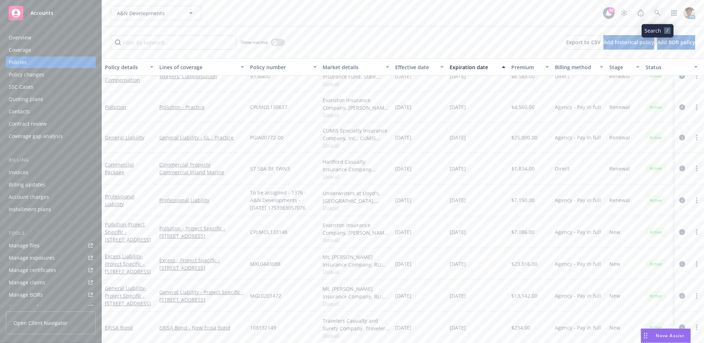
click at [657, 14] on icon at bounding box center [657, 13] width 6 height 6
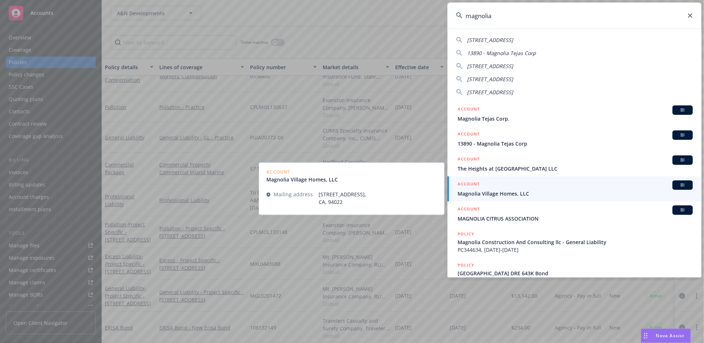
type input "magnolia"
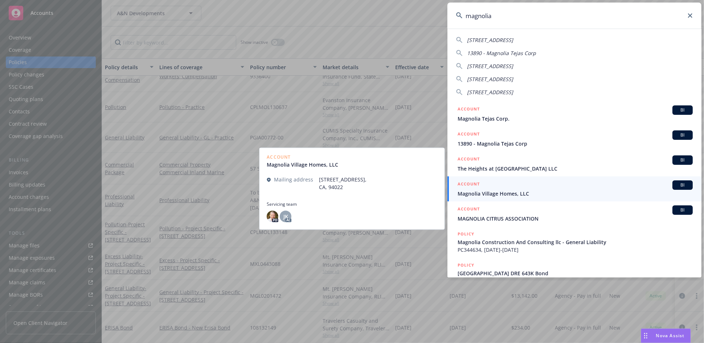
click at [475, 187] on h5 "ACCOUNT" at bounding box center [468, 185] width 22 height 9
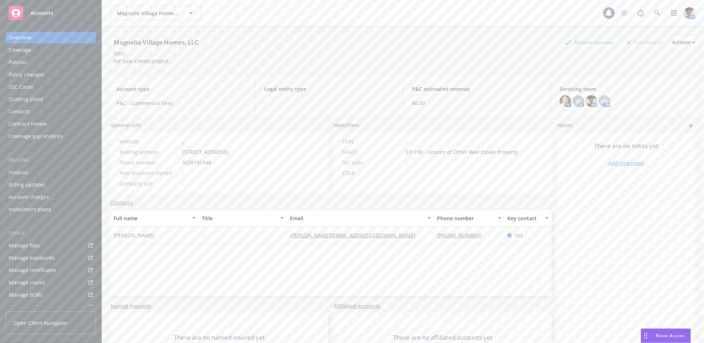
click at [28, 103] on div "Quoting plans" at bounding box center [26, 100] width 34 height 12
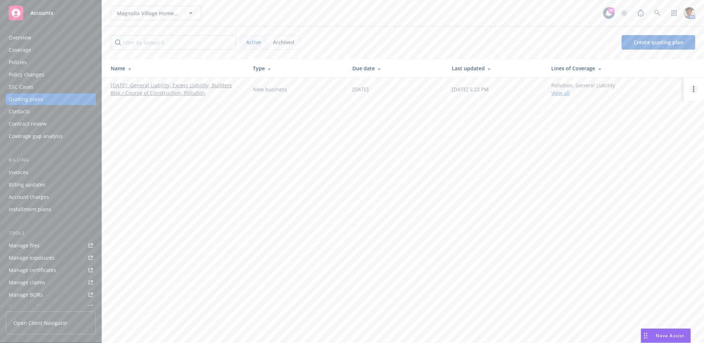
click at [694, 91] on icon "Open options" at bounding box center [693, 89] width 1 height 6
click at [657, 40] on span "Copy logging email" at bounding box center [656, 40] width 63 height 7
